Goal: Navigation & Orientation: Find specific page/section

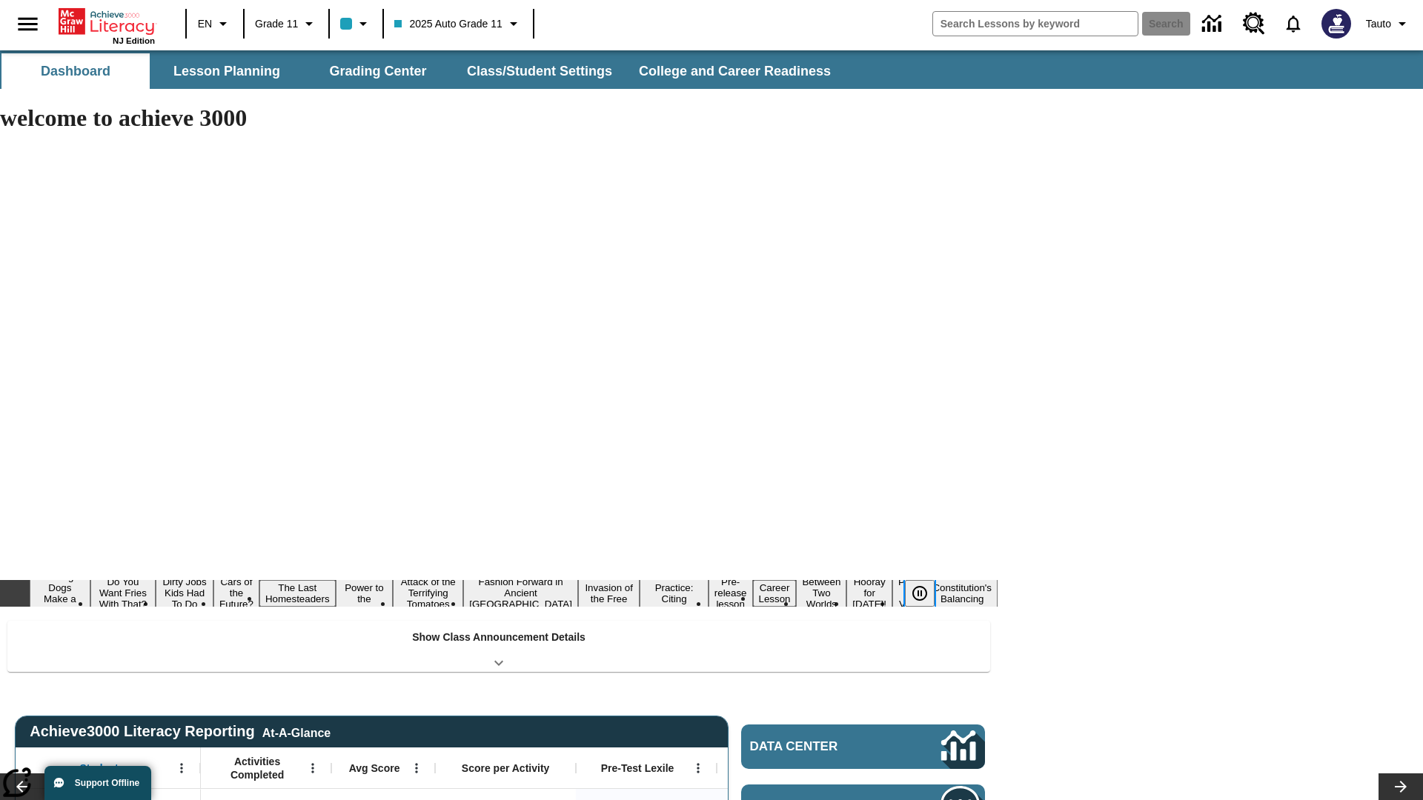
click at [920, 585] on icon "Pause" at bounding box center [920, 594] width 18 height 18
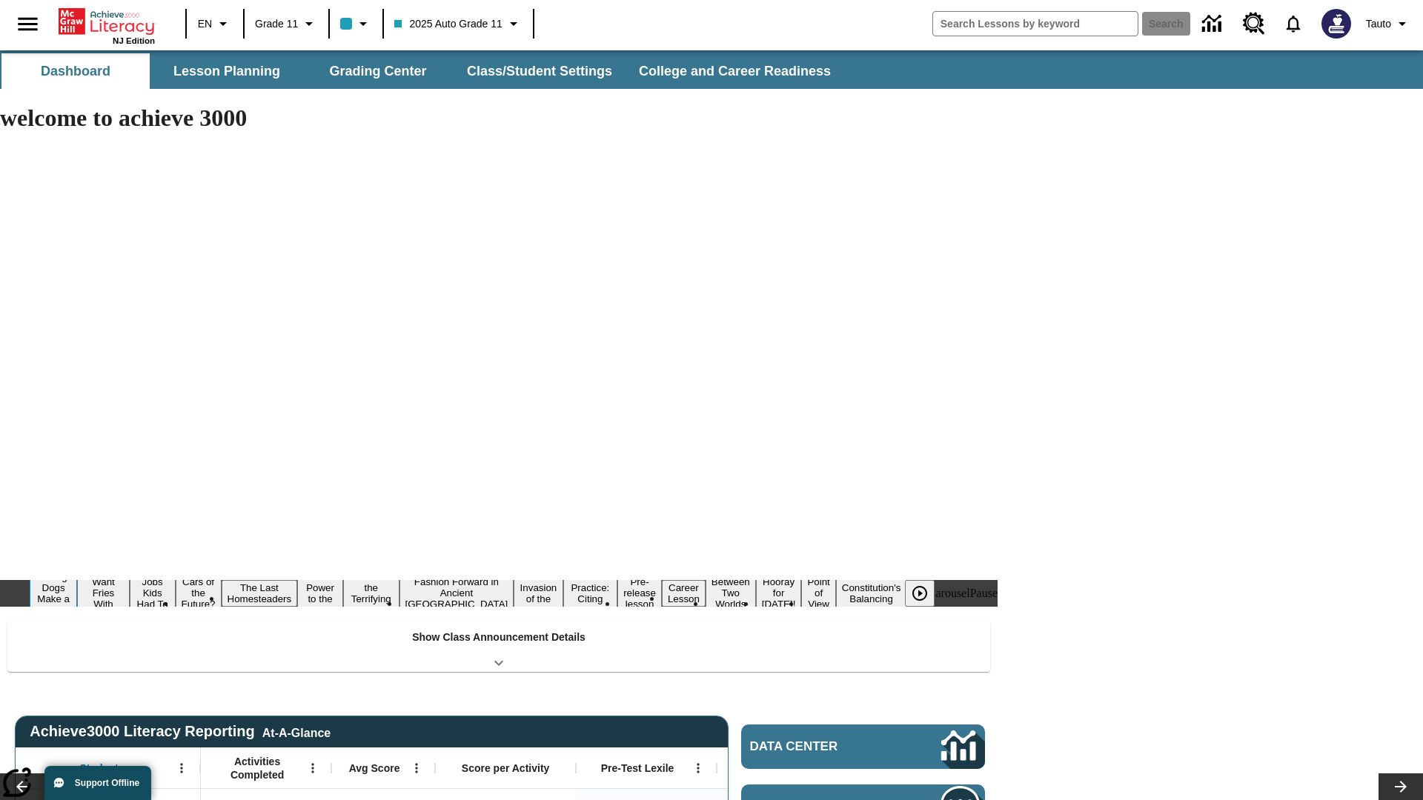
click at [77, 570] on button "Diving Dogs Make a Splash" at bounding box center [53, 593] width 47 height 47
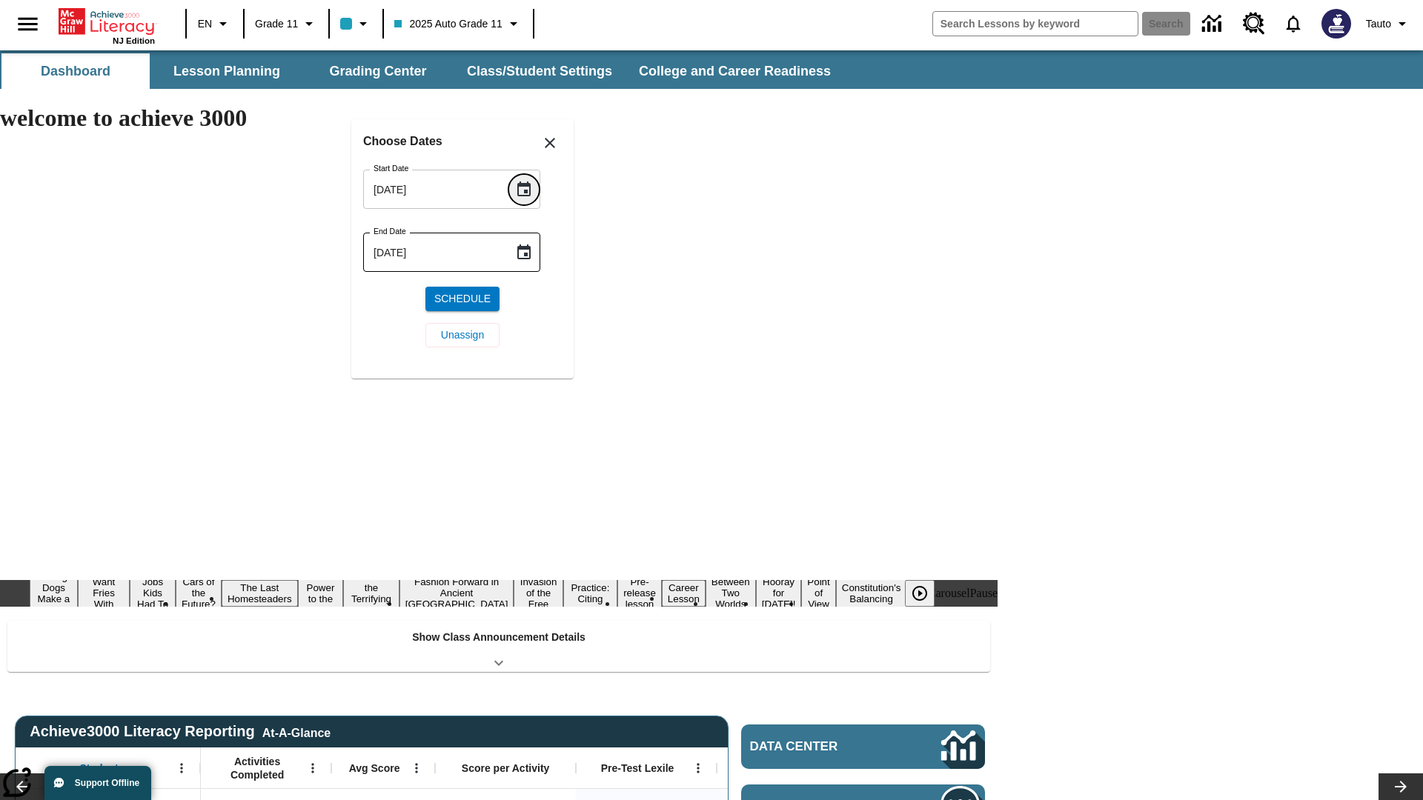
click at [529, 189] on icon "Choose date, selected date is Sep 11, 2025" at bounding box center [523, 189] width 13 height 15
